Goal: Complete application form: Complete application form

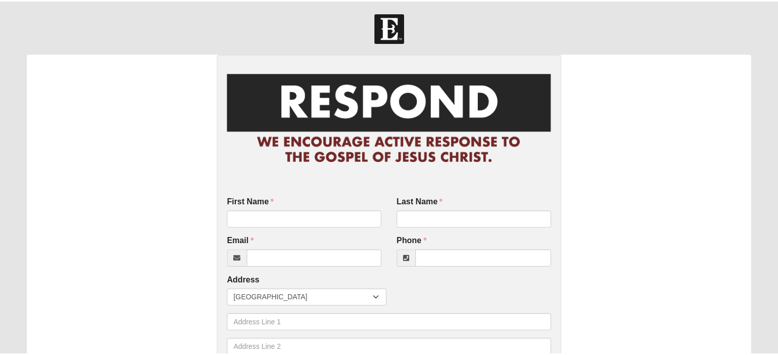
scroll to position [103, 0]
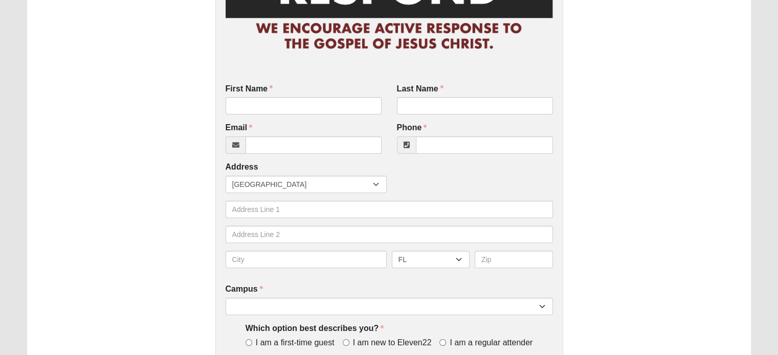
scroll to position [136, 0]
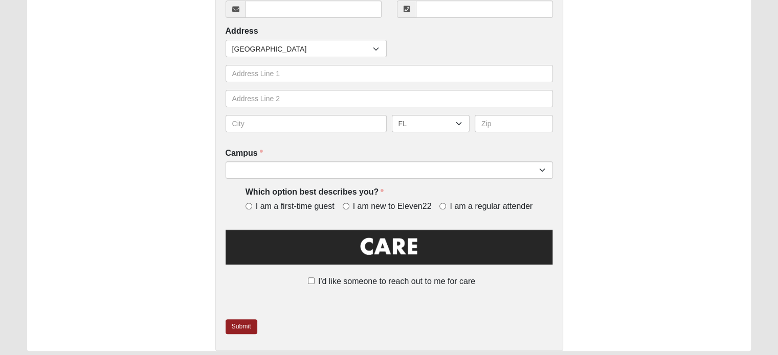
scroll to position [337, 0]
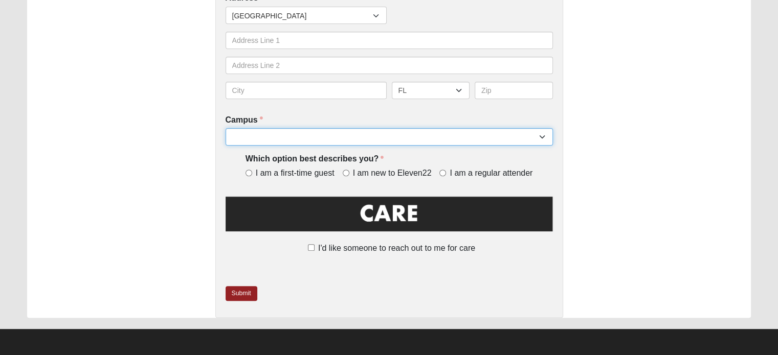
click at [544, 137] on select "Arlington Baymeadows Eleven22 Online [PERSON_NAME][GEOGRAPHIC_DATA] Jesup [GEOG…" at bounding box center [389, 136] width 327 height 17
select select "3"
click at [226, 128] on select "Arlington Baymeadows Eleven22 Online [PERSON_NAME][GEOGRAPHIC_DATA] Jesup [GEOG…" at bounding box center [389, 136] width 327 height 17
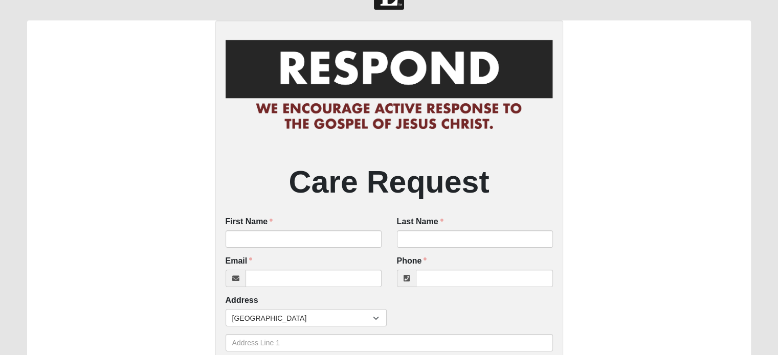
scroll to position [0, 0]
